Goal: Task Accomplishment & Management: Use online tool/utility

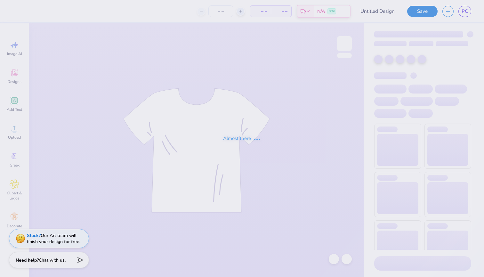
type input "Mock up"
type input "12"
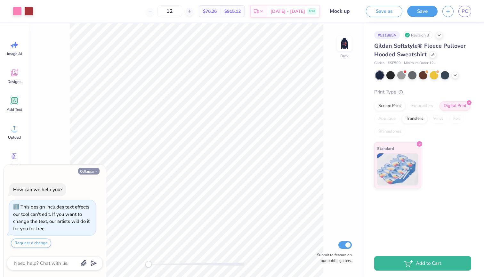
click at [94, 172] on icon "button" at bounding box center [96, 172] width 4 height 4
type textarea "x"
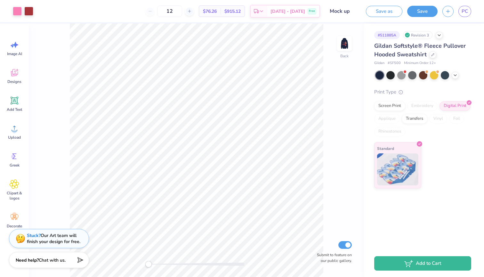
click at [349, 9] on input "Mock up" at bounding box center [340, 11] width 31 height 13
click at [345, 10] on input "Mock up" at bounding box center [340, 11] width 31 height 13
click at [348, 11] on input "Mock up" at bounding box center [340, 11] width 31 height 13
click at [347, 12] on input "Mock up" at bounding box center [340, 11] width 31 height 13
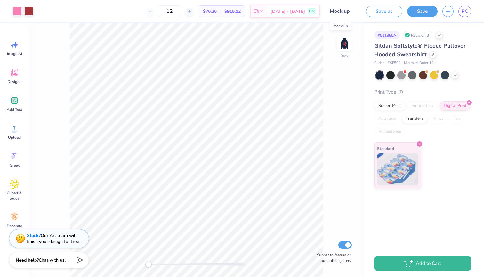
click at [347, 12] on input "Mock up" at bounding box center [340, 11] width 31 height 13
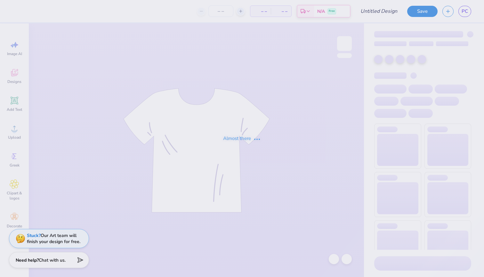
type input "TD"
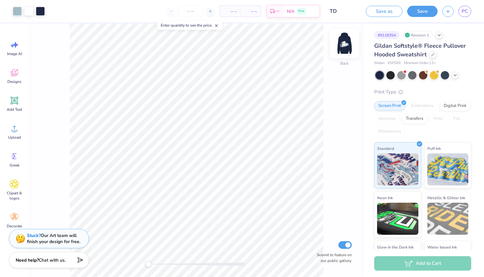
click at [352, 45] on img at bounding box center [345, 44] width 26 height 26
